Goal: Find specific page/section: Find specific page/section

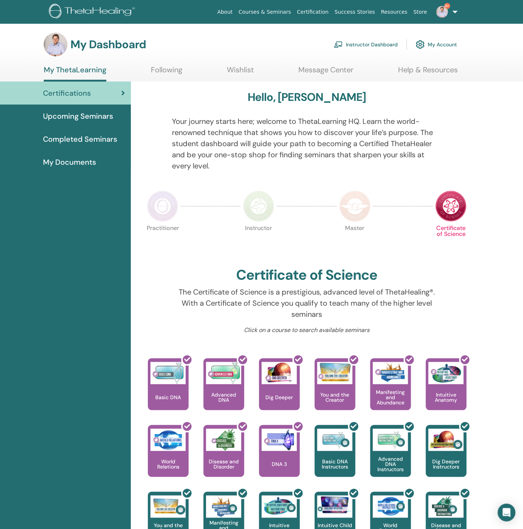
click at [377, 39] on link "Instructor Dashboard" at bounding box center [366, 44] width 64 height 16
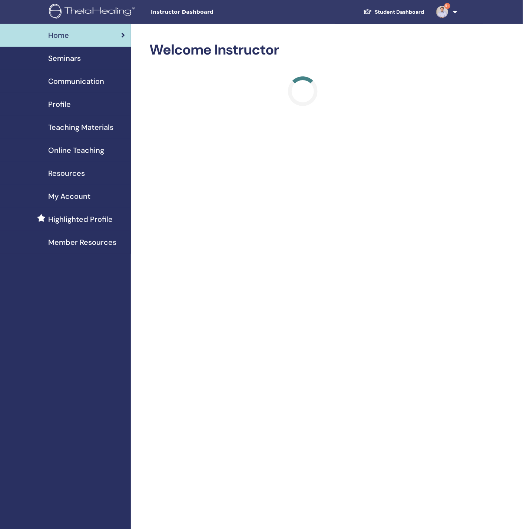
click at [59, 60] on span "Seminars" at bounding box center [64, 58] width 33 height 11
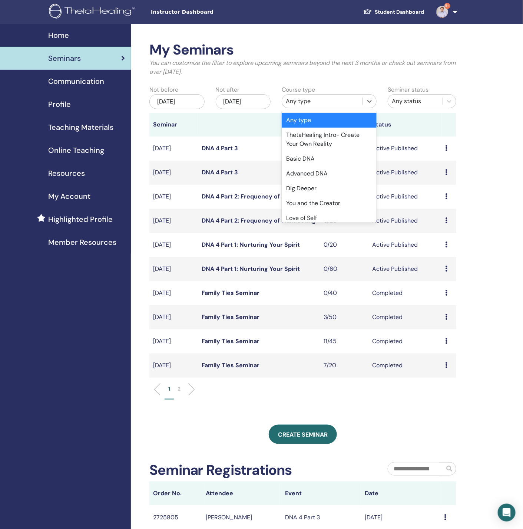
click at [304, 98] on div "Any type" at bounding box center [322, 101] width 73 height 9
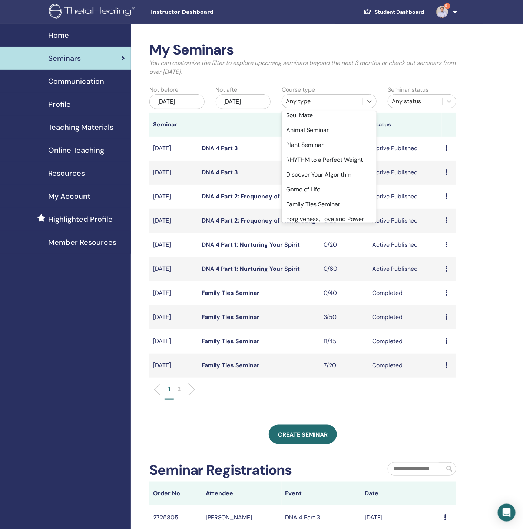
scroll to position [308, 0]
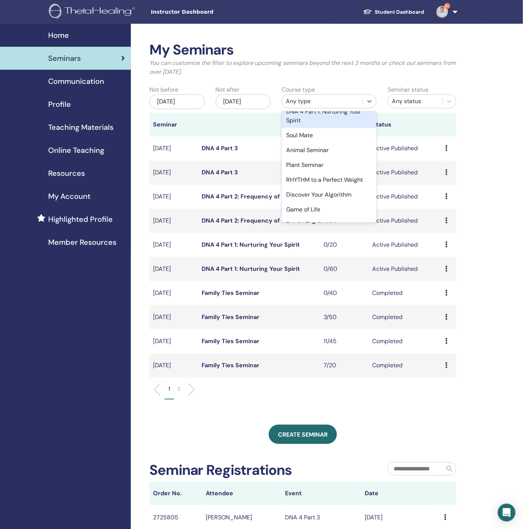
click at [310, 125] on div "DNA 4 Part 1: Nurturing Your Spirit" at bounding box center [329, 116] width 95 height 24
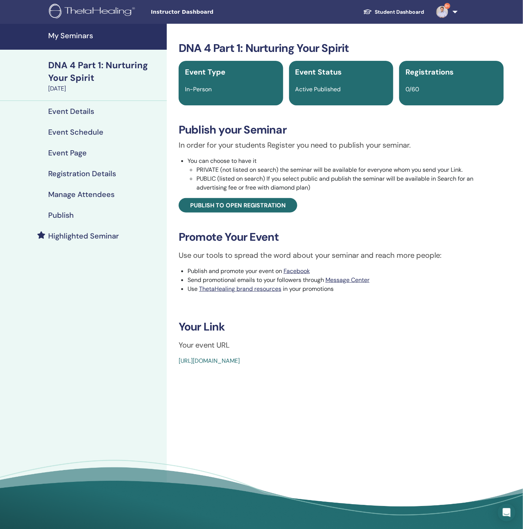
click at [85, 129] on h4 "Event Schedule" at bounding box center [75, 132] width 55 height 9
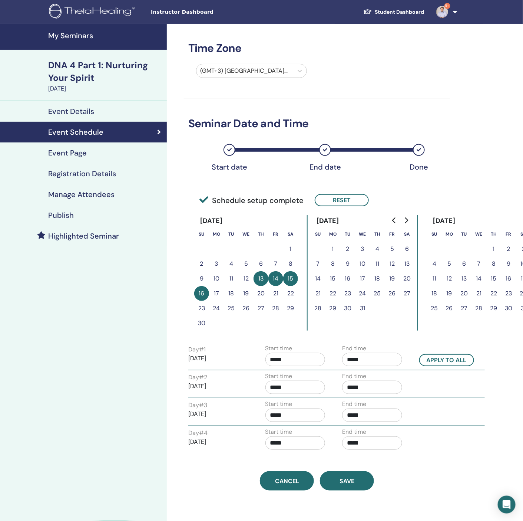
click at [82, 107] on h4 "Event Details" at bounding box center [71, 111] width 46 height 9
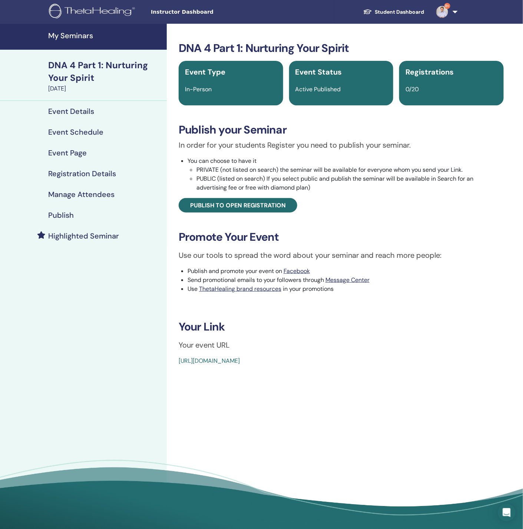
click at [90, 132] on h4 "Event Schedule" at bounding box center [75, 132] width 55 height 9
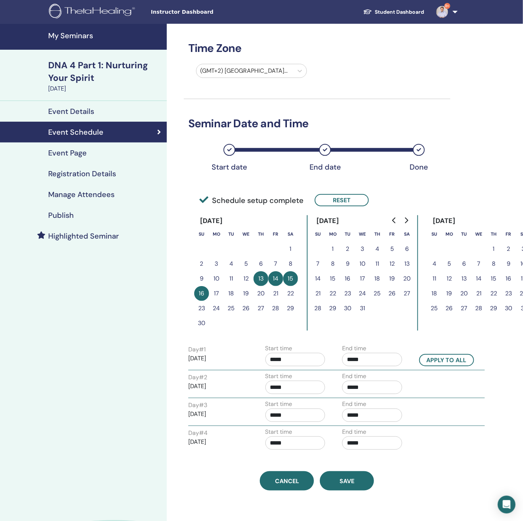
click at [85, 161] on link "Event Page" at bounding box center [83, 152] width 167 height 21
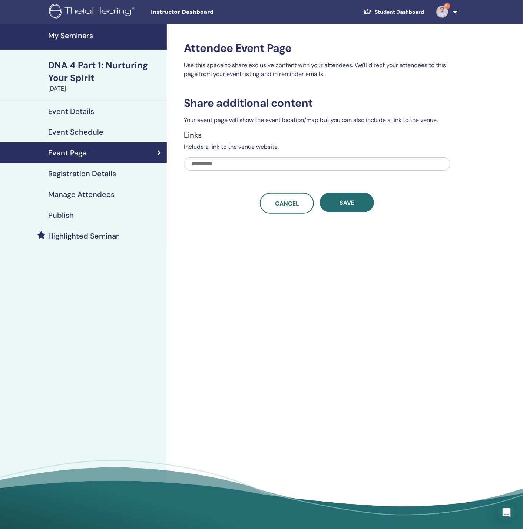
click at [80, 170] on h4 "Registration Details" at bounding box center [82, 173] width 68 height 9
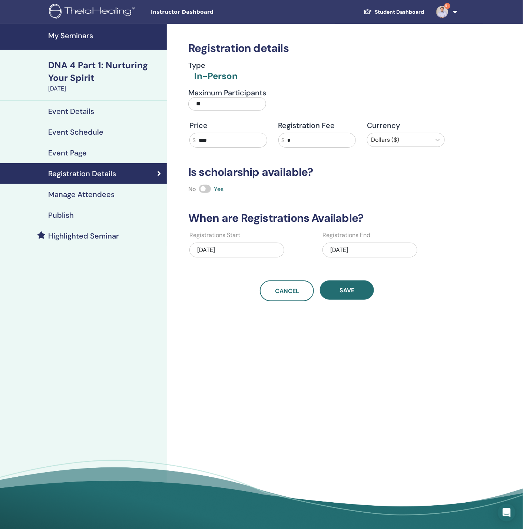
click at [81, 189] on link "Manage Attendees" at bounding box center [83, 194] width 167 height 21
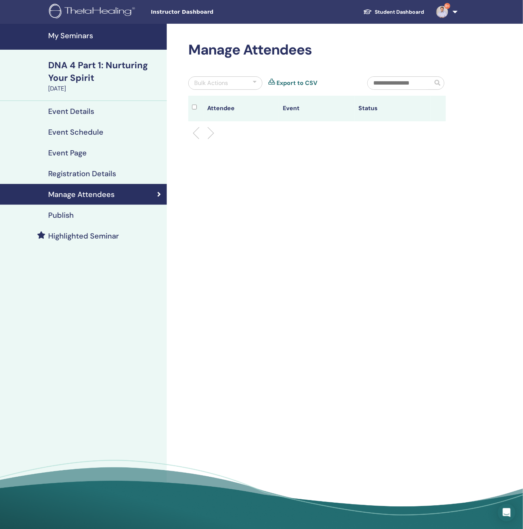
click at [82, 109] on h4 "Event Details" at bounding box center [71, 111] width 46 height 9
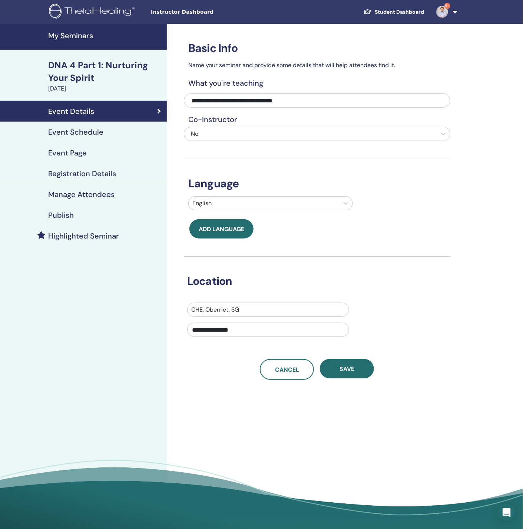
click at [87, 30] on link "My Seminars" at bounding box center [83, 37] width 167 height 26
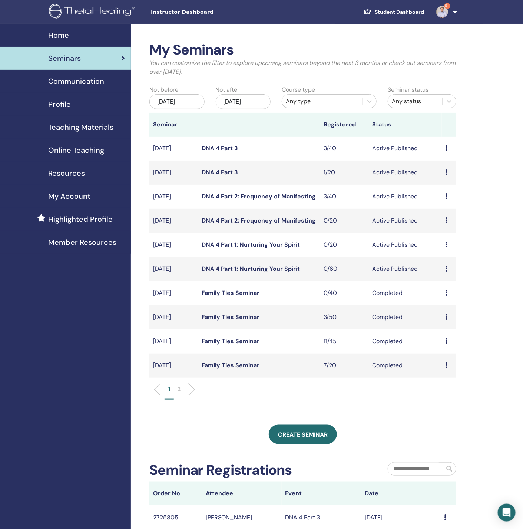
click at [319, 106] on div "Any type" at bounding box center [322, 101] width 73 height 9
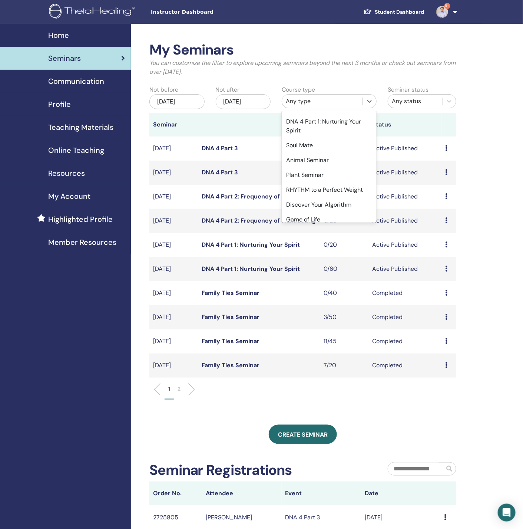
scroll to position [278, 0]
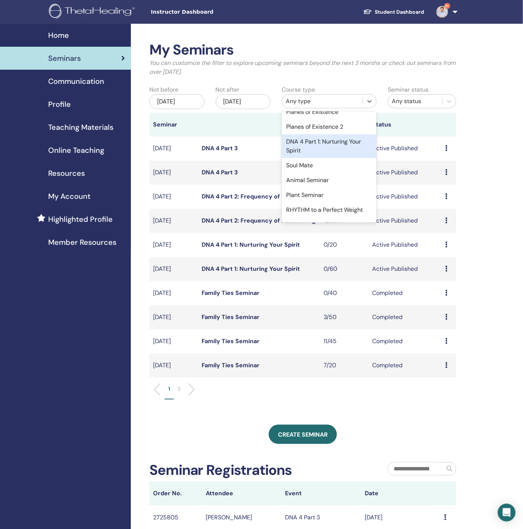
click at [316, 154] on div "DNA 4 Part 1: Nurturing Your Spirit" at bounding box center [329, 146] width 95 height 24
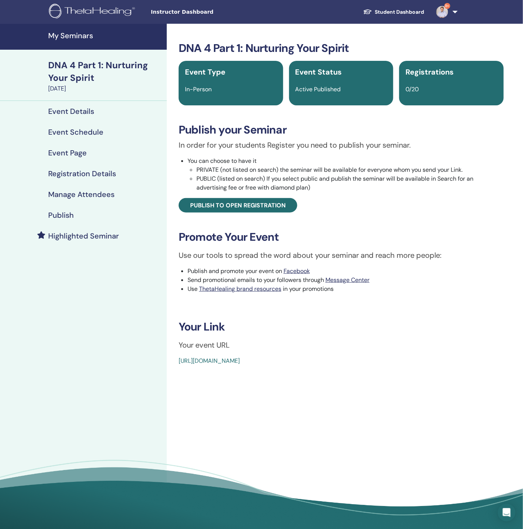
click at [79, 108] on h4 "Event Details" at bounding box center [71, 111] width 46 height 9
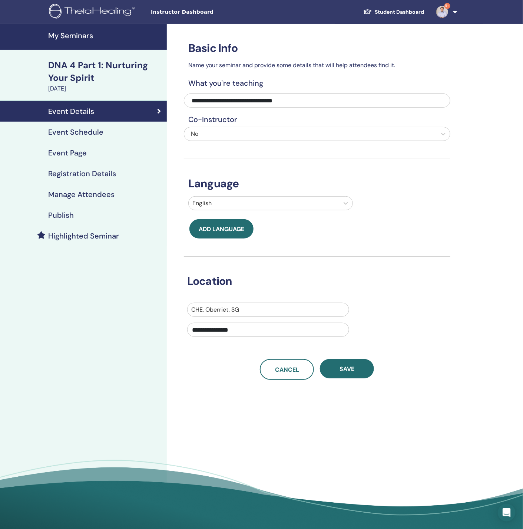
click at [79, 71] on div "DNA 4 Part 1: Nurturing Your Spirit" at bounding box center [105, 71] width 114 height 25
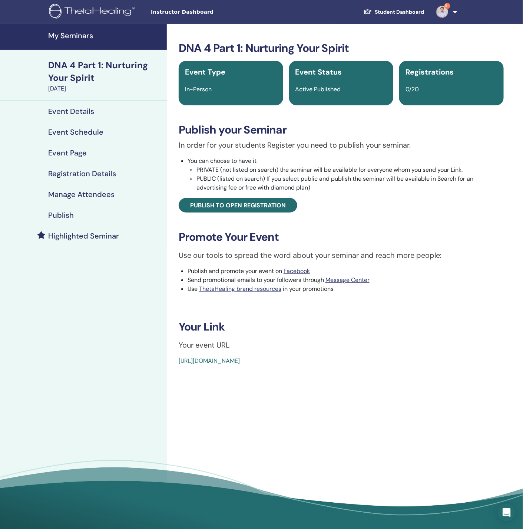
click at [85, 69] on div "DNA 4 Part 1: Nurturing Your Spirit" at bounding box center [105, 71] width 114 height 25
